Goal: Navigation & Orientation: Find specific page/section

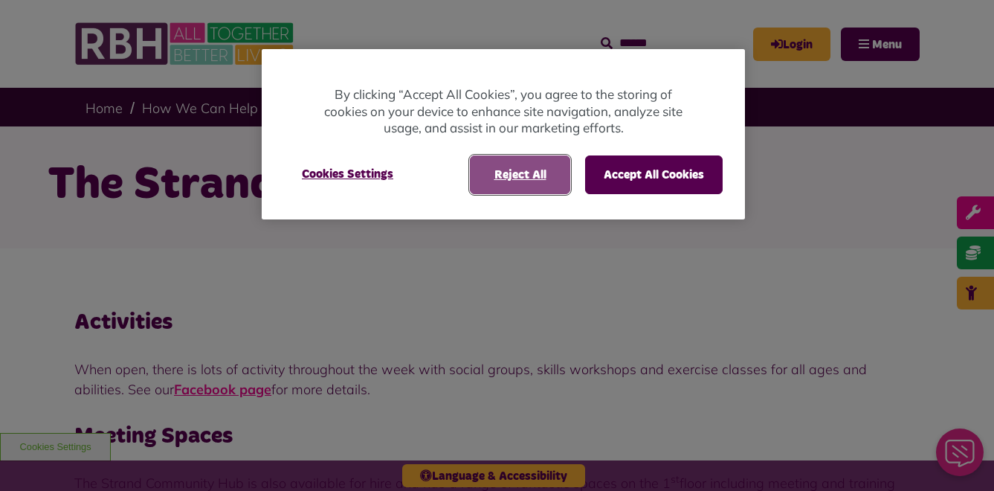
click at [532, 182] on button "Reject All" at bounding box center [520, 174] width 100 height 39
